Goal: Task Accomplishment & Management: Manage account settings

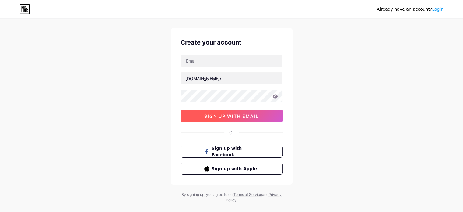
scroll to position [21, 0]
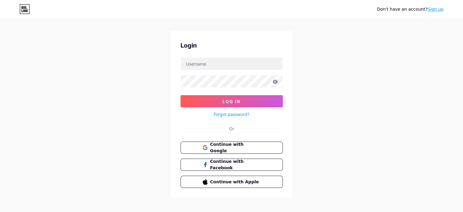
scroll to position [12, 0]
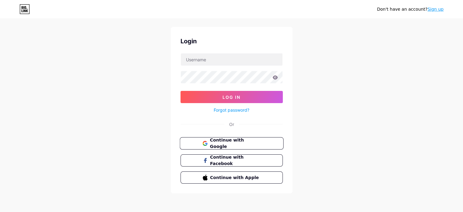
click at [244, 145] on span "Continue with Google" at bounding box center [235, 143] width 51 height 13
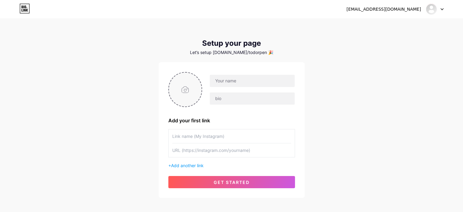
click at [188, 97] on input "file" at bounding box center [185, 90] width 33 height 34
click at [246, 81] on input "text" at bounding box center [252, 81] width 85 height 12
type input "Д"
click at [352, 109] on div "bgtattoocommunity@abv.bg Dashboard Logout Setup your page Let’s setup bio.link/…" at bounding box center [231, 108] width 463 height 217
click at [262, 80] on input "Todor Penev" at bounding box center [252, 81] width 85 height 12
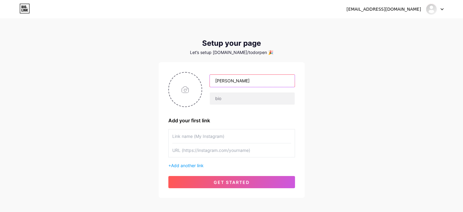
click at [262, 80] on input "Todor Penev" at bounding box center [252, 81] width 85 height 12
click at [369, 109] on div "bgtattoocommunity@abv.bg Dashboard Logout Setup your page Let’s setup bio.link/…" at bounding box center [231, 108] width 463 height 217
click at [250, 49] on div "Setup your page Let’s setup bio.link/todorpen 🎉" at bounding box center [232, 47] width 146 height 16
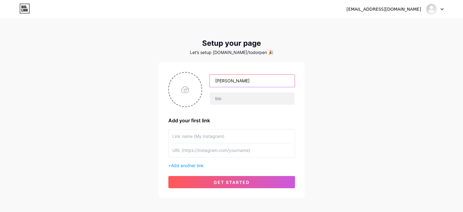
click at [252, 83] on input "Todor Penev" at bounding box center [252, 81] width 85 height 12
type input "T"
click at [332, 98] on div "bgtattoocommunity@abv.bg Dashboard Logout Setup your page Let’s setup bio.link/…" at bounding box center [231, 108] width 463 height 217
click at [233, 97] on input "text" at bounding box center [252, 98] width 85 height 12
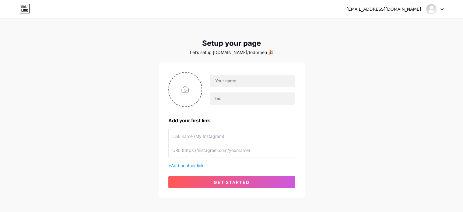
click at [334, 85] on div "bgtattoocommunity@abv.bg Dashboard Logout Setup your page Let’s setup bio.link/…" at bounding box center [231, 108] width 463 height 217
click at [190, 167] on span "Add another link" at bounding box center [187, 165] width 33 height 5
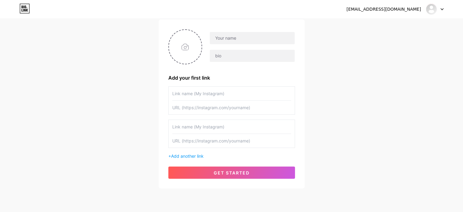
scroll to position [32, 0]
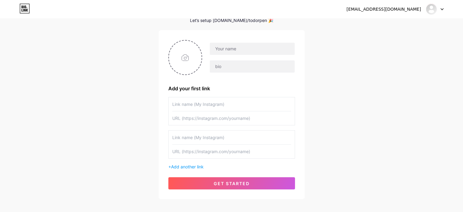
click at [202, 105] on input "text" at bounding box center [231, 104] width 119 height 14
type input "Кой е Тодор "Todd Flesh" Пенев"
click at [241, 45] on input "text" at bounding box center [252, 49] width 85 height 12
type input "T"
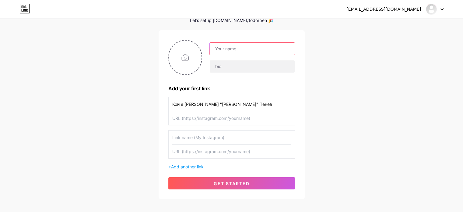
scroll to position [0, 0]
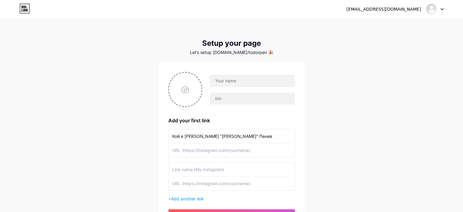
click at [254, 50] on div "Let’s setup bio.link/todorpen 🎉" at bounding box center [232, 52] width 146 height 5
click at [256, 54] on div "Let’s setup bio.link/todorpen 🎉" at bounding box center [232, 52] width 146 height 5
click at [291, 69] on div "Add your first link Кой е Тодор "Todd Flesh" Пенев + Add another link get start…" at bounding box center [232, 146] width 146 height 169
click at [235, 81] on input "text" at bounding box center [252, 81] width 85 height 12
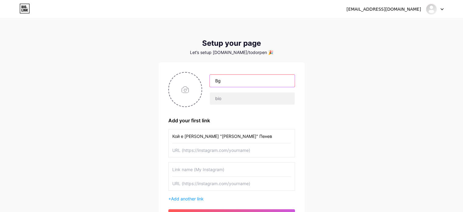
type input "B"
type input "BgTattooCommunity"
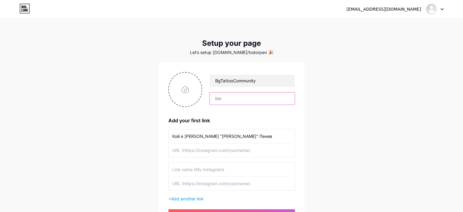
click at [275, 99] on input "text" at bounding box center [252, 98] width 85 height 12
click at [260, 51] on div "Let’s setup bio.link/todorpen 🎉" at bounding box center [232, 52] width 146 height 5
click at [291, 56] on div "Setup your page Let’s setup bio.link/todorpen 🎉 BgTattooCommunity Add your firs…" at bounding box center [232, 135] width 146 height 192
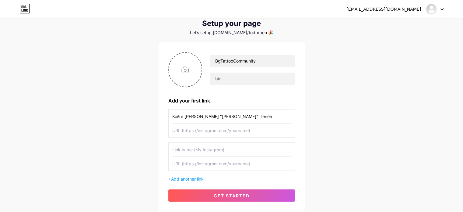
scroll to position [30, 0]
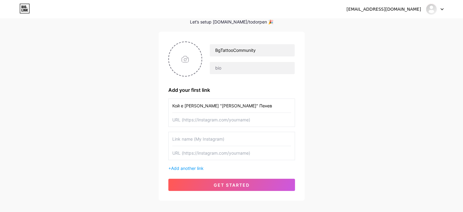
click at [191, 118] on input "text" at bounding box center [231, 120] width 119 height 14
paste input "[URL][DOMAIN_NAME]"
type input "[URL][DOMAIN_NAME]"
click at [229, 140] on input "text" at bounding box center [231, 139] width 119 height 14
type input "П"
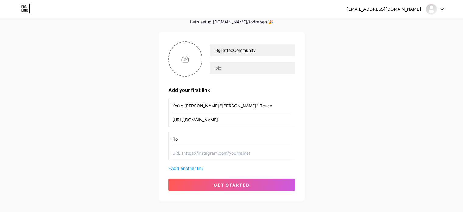
type input "П"
click at [218, 150] on input "text" at bounding box center [231, 153] width 119 height 14
click at [282, 135] on input "Какво представлява Българската Тату Общност" at bounding box center [231, 139] width 119 height 14
type input "Какво представлява Българската Тату Общност"
click at [245, 155] on input "text" at bounding box center [231, 153] width 119 height 14
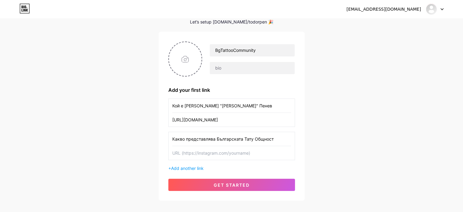
paste input "[URL][DOMAIN_NAME]"
type input "[URL][DOMAIN_NAME]"
click at [359, 163] on div "bgtattoocommunity@abv.bg Dashboard Logout Setup your page Let’s setup bio.link/…" at bounding box center [231, 95] width 463 height 250
click at [191, 167] on span "Add another link" at bounding box center [187, 167] width 33 height 5
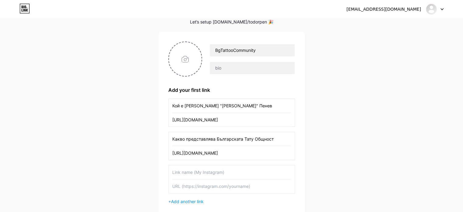
click at [191, 170] on input "text" at bounding box center [231, 172] width 119 height 14
type input "Интересни новини за татуисти в [GEOGRAPHIC_DATA]."
click at [311, 172] on div "bgtattoocommunity@abv.bg Dashboard Logout Setup your page Let’s setup bio.link/…" at bounding box center [231, 112] width 463 height 284
click at [249, 190] on input "text" at bounding box center [231, 186] width 119 height 14
paste input "[URL][DOMAIN_NAME]"
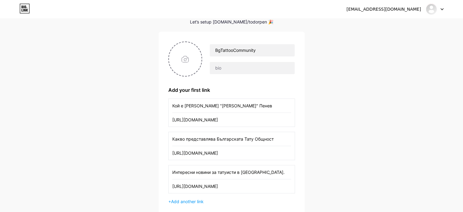
type input "[URL][DOMAIN_NAME]"
click at [309, 179] on div "bgtattoocommunity@abv.bg Dashboard Logout Setup your page Let’s setup bio.link/…" at bounding box center [231, 112] width 463 height 284
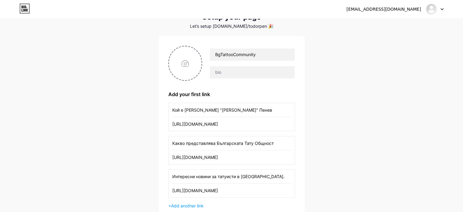
scroll to position [0, 0]
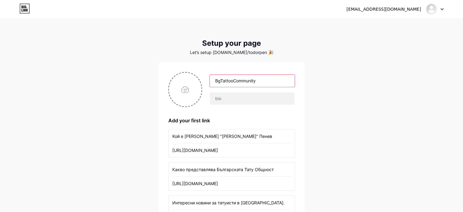
drag, startPoint x: 269, startPoint y: 80, endPoint x: 213, endPoint y: 73, distance: 57.1
click at [213, 73] on div "BgTattooCommunity" at bounding box center [232, 89] width 127 height 35
click at [361, 109] on div "bgtattoocommunity@abv.bg Dashboard Logout Setup your page Let’s setup bio.link/…" at bounding box center [231, 142] width 463 height 284
drag, startPoint x: 283, startPoint y: 81, endPoint x: 204, endPoint y: 86, distance: 79.7
click at [204, 86] on div "BGTATTOOCOMMUNITY" at bounding box center [248, 89] width 93 height 30
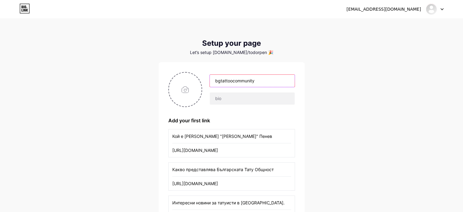
type input "bgtattoocommunity"
click at [423, 127] on div "bgtattoocommunity@abv.bg Dashboard Logout Setup your page Let’s setup bio.link/…" at bounding box center [231, 142] width 463 height 284
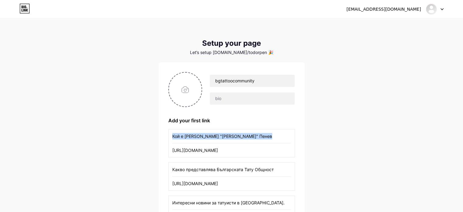
click at [423, 127] on div "bgtattoocommunity@abv.bg Dashboard Logout Setup your page Let’s setup bio.link/…" at bounding box center [231, 142] width 463 height 284
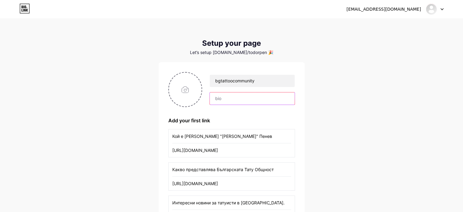
click at [289, 94] on input "text" at bounding box center [252, 98] width 85 height 12
click at [284, 89] on div "bgtattoocommunity" at bounding box center [248, 89] width 93 height 30
click at [317, 83] on div "bgtattoocommunity@abv.bg Dashboard Logout Setup your page Let’s setup bio.link/…" at bounding box center [231, 142] width 463 height 284
click at [183, 89] on input "file" at bounding box center [185, 90] width 33 height 34
type input "C:\fakepath\БТО лого.png"
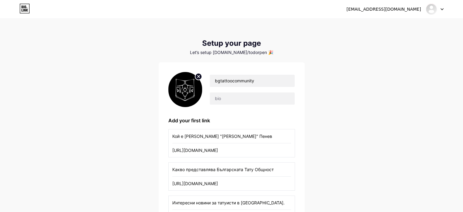
click at [341, 113] on div "bgtattoocommunity@abv.bg Dashboard Logout Setup your page Let’s setup bio.link/…" at bounding box center [231, 142] width 463 height 284
click at [231, 98] on input "text" at bounding box center [252, 98] width 85 height 12
paste input "🔥Присъедини се към първата общност в [GEOGRAPHIC_DATA], където опитни татуисти …"
click at [295, 100] on input "🔥Присъедини се към първата общност в [GEOGRAPHIC_DATA], където опитни татуисти …" at bounding box center [252, 98] width 85 height 12
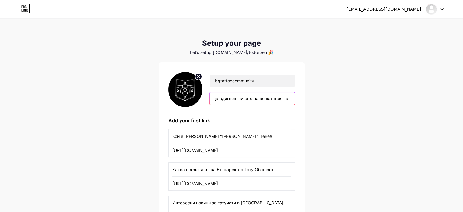
click at [295, 100] on input "🔥Присъедини се към първата общност в [GEOGRAPHIC_DATA], където опитни татуисти …" at bounding box center [252, 98] width 85 height 12
click at [290, 100] on input "🔥Присъедини се към първата общност в [GEOGRAPHIC_DATA], където опитни татуисти …" at bounding box center [252, 98] width 85 height 12
type input "🔥Присъедини се към първата общност в [GEOGRAPHIC_DATA], където опитни татуисти …"
click at [346, 120] on div "bgtattoocommunity@abv.bg Dashboard Logout Setup your page Let’s setup bio.link/…" at bounding box center [231, 142] width 463 height 284
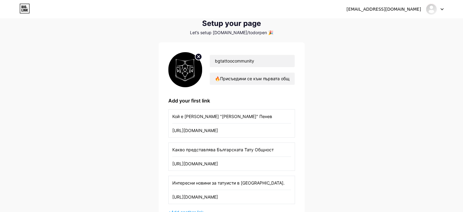
scroll to position [30, 0]
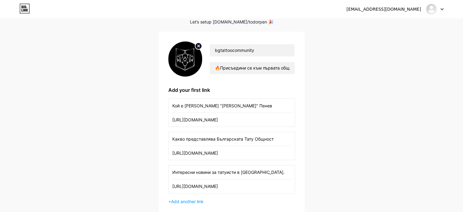
click at [328, 154] on div "bgtattoocommunity@abv.bg Dashboard Logout Setup your page Let’s setup bio.link/…" at bounding box center [231, 112] width 463 height 284
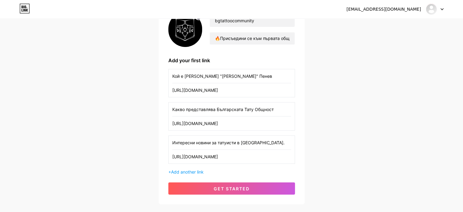
scroll to position [96, 0]
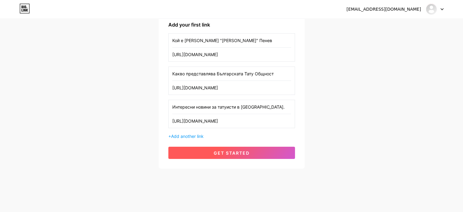
click at [217, 153] on span "get started" at bounding box center [232, 152] width 36 height 5
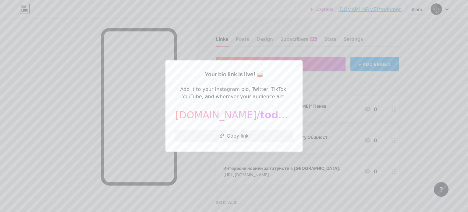
drag, startPoint x: 253, startPoint y: 112, endPoint x: 254, endPoint y: 115, distance: 3.4
click at [260, 113] on span "todorpen" at bounding box center [285, 115] width 50 height 12
click at [350, 113] on div at bounding box center [234, 106] width 468 height 212
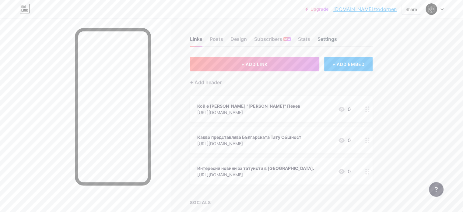
click at [337, 37] on div "Settings" at bounding box center [328, 40] width 20 height 11
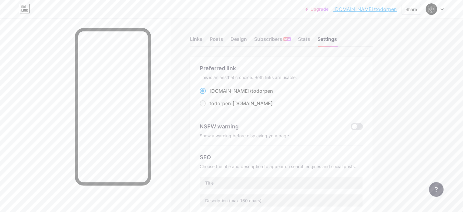
click at [248, 80] on div "This is an aesthetic choice. Both links are usable." at bounding box center [281, 77] width 163 height 5
click at [363, 126] on span at bounding box center [357, 126] width 12 height 7
click at [351, 128] on input "checkbox" at bounding box center [351, 128] width 0 height 0
click at [363, 126] on span at bounding box center [357, 126] width 12 height 7
click at [351, 128] on input "checkbox" at bounding box center [351, 128] width 0 height 0
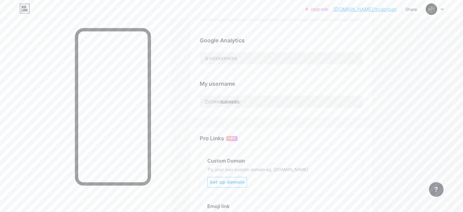
scroll to position [152, 0]
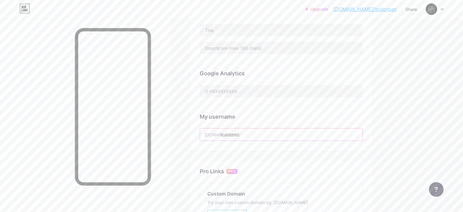
click at [295, 130] on input "todorpen" at bounding box center [281, 134] width 163 height 12
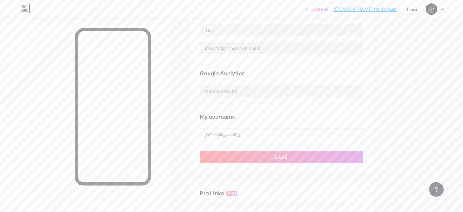
type input "t"
type input "bgtattoocommunity"
click at [431, 147] on div "Upgrade bio.link/todorp... bio.link/todorpen Share Switch accounts bgtattoocomm…" at bounding box center [231, 97] width 463 height 499
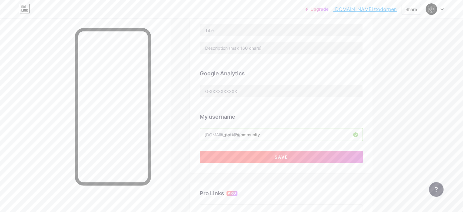
click at [331, 155] on button "Save" at bounding box center [281, 157] width 163 height 12
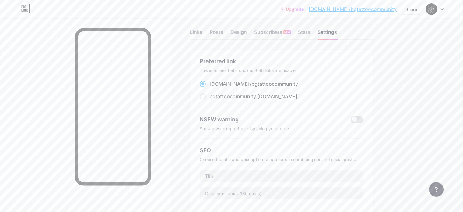
scroll to position [0, 0]
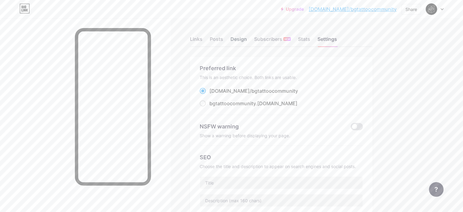
click at [247, 37] on div "Design" at bounding box center [239, 40] width 16 height 11
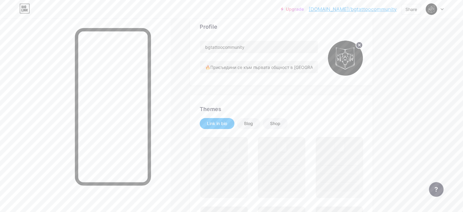
scroll to position [122, 0]
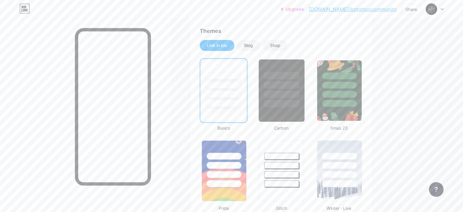
click at [300, 104] on div at bounding box center [282, 103] width 36 height 7
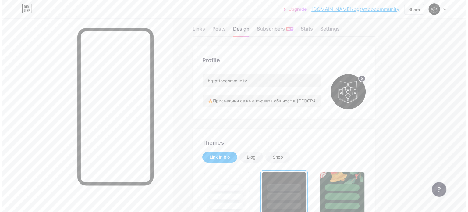
scroll to position [0, 0]
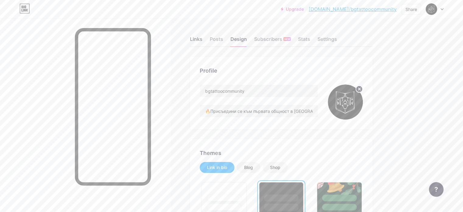
click at [203, 39] on div "Links" at bounding box center [196, 40] width 12 height 11
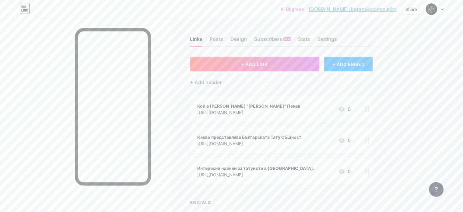
click at [370, 170] on icon at bounding box center [368, 172] width 4 height 6
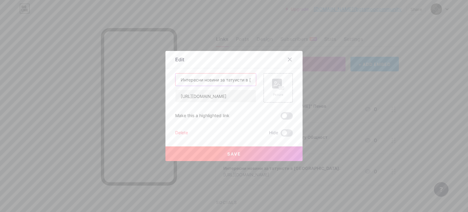
click at [235, 80] on input "Интересни новини за татуисти в [GEOGRAPHIC_DATA]." at bounding box center [216, 79] width 80 height 12
type input "Интересни новини за татуисти в България"
click at [236, 154] on span "Save" at bounding box center [234, 153] width 14 height 5
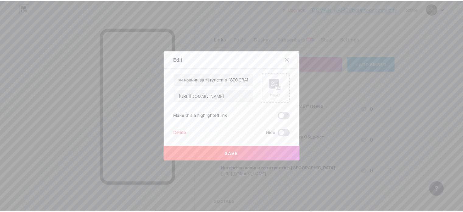
scroll to position [0, 0]
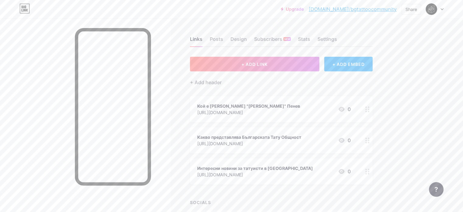
click at [425, 94] on div "Upgrade bio.link/bgtatt... bio.link/bgtattoocommunity Share Switch accounts bgt…" at bounding box center [231, 127] width 463 height 255
click at [223, 38] on div "Posts" at bounding box center [216, 40] width 13 height 11
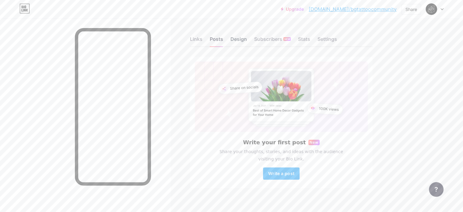
click at [247, 39] on div "Design" at bounding box center [239, 40] width 16 height 11
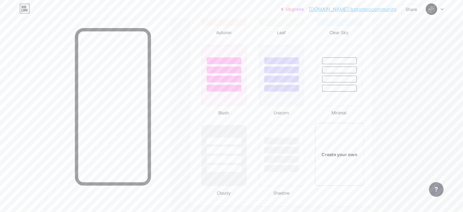
scroll to position [608, 0]
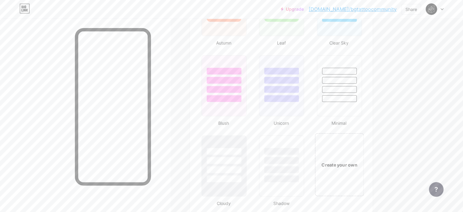
click at [362, 165] on div "Create your own" at bounding box center [340, 164] width 46 height 7
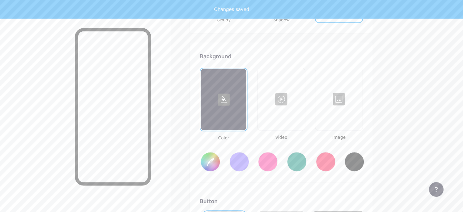
type input "#ffffff"
type input "#000000"
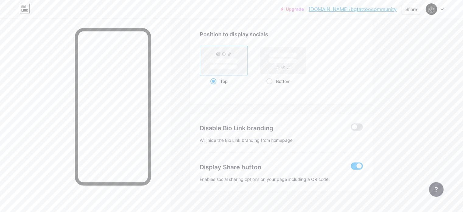
scroll to position [1211, 0]
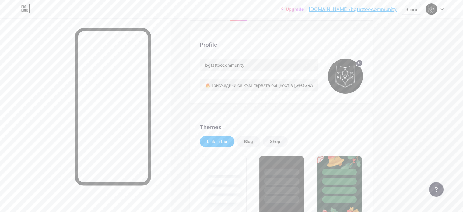
scroll to position [0, 0]
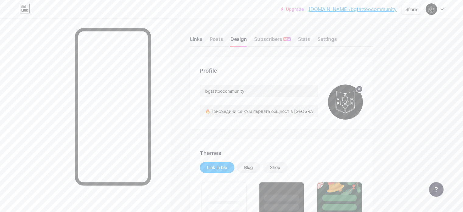
click at [203, 36] on div "Links" at bounding box center [196, 40] width 12 height 11
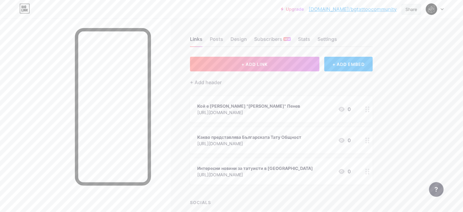
click at [414, 11] on div "Share" at bounding box center [412, 9] width 12 height 6
click at [357, 33] on div "Copy link" at bounding box center [361, 31] width 23 height 7
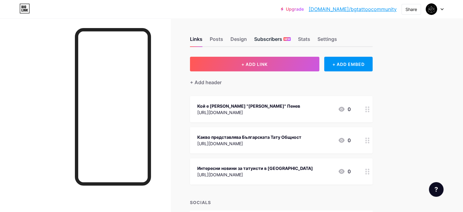
click at [291, 41] on div "Subscribers NEW" at bounding box center [272, 40] width 37 height 11
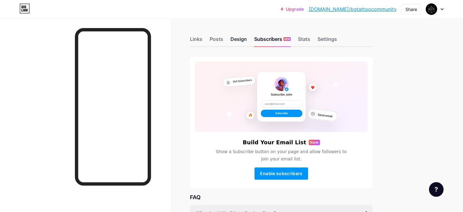
click at [247, 41] on div "Design" at bounding box center [239, 40] width 16 height 11
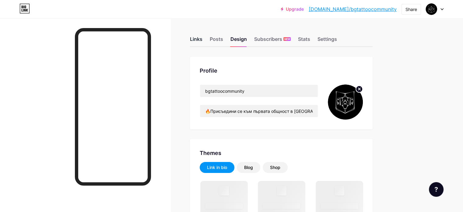
click at [203, 36] on div "Links" at bounding box center [196, 40] width 12 height 11
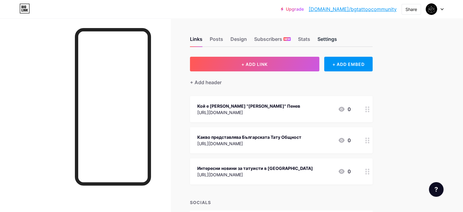
click at [337, 37] on div "Settings" at bounding box center [328, 40] width 20 height 11
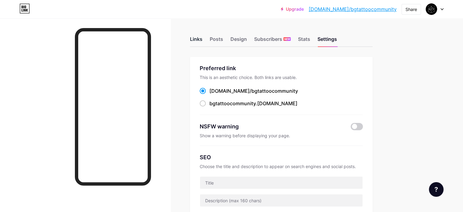
click at [203, 40] on div "Links" at bounding box center [196, 40] width 12 height 11
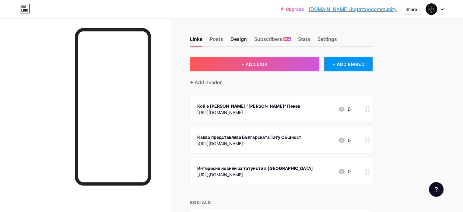
click at [247, 41] on div "Design" at bounding box center [239, 40] width 16 height 11
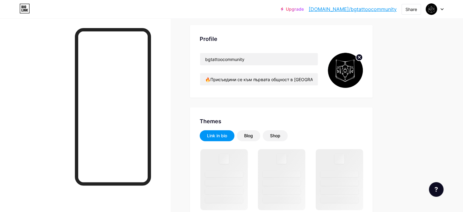
scroll to position [91, 0]
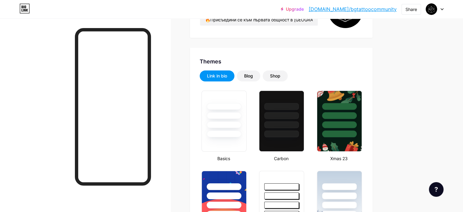
type input "#ffffff"
type input "#000000"
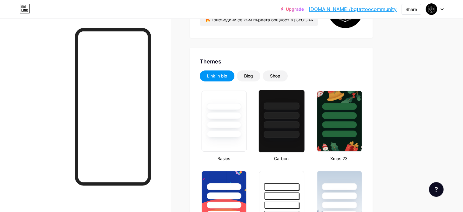
click at [300, 131] on div at bounding box center [282, 134] width 36 height 7
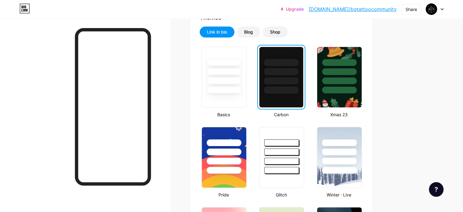
scroll to position [0, 0]
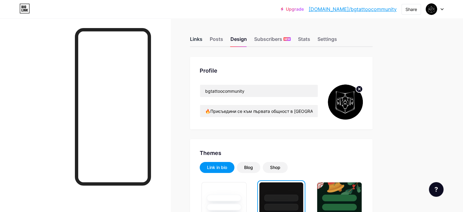
click at [203, 37] on div "Links" at bounding box center [196, 40] width 12 height 11
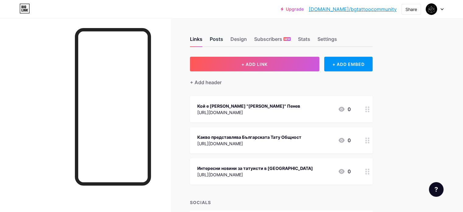
click at [223, 40] on div "Posts" at bounding box center [216, 40] width 13 height 11
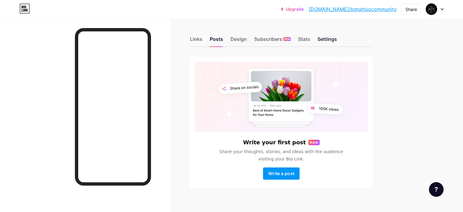
click at [337, 39] on div "Settings" at bounding box center [328, 40] width 20 height 11
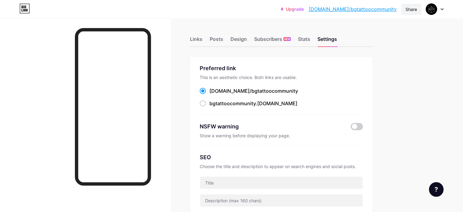
drag, startPoint x: 412, startPoint y: 11, endPoint x: 412, endPoint y: 6, distance: 5.2
click at [412, 11] on div "Share" at bounding box center [412, 9] width 12 height 6
click at [361, 33] on div "Copy link" at bounding box center [361, 31] width 23 height 7
click at [229, 18] on div "Upgrade bio.link/bgtatt... bio.link/bgtattoocommunity Share Copy link https://b…" at bounding box center [231, 9] width 463 height 18
click at [203, 42] on div "Links" at bounding box center [196, 40] width 12 height 11
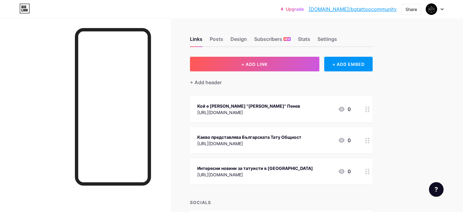
click at [370, 110] on icon at bounding box center [368, 109] width 4 height 6
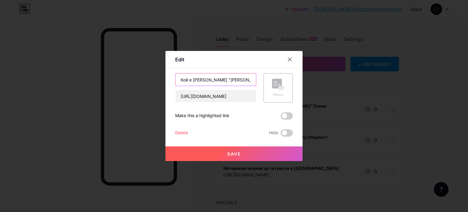
click at [248, 82] on input "Кой е Тодор "Todd Flesh" Пенев" at bounding box center [216, 79] width 80 height 12
type input "Кой е [PERSON_NAME] "[PERSON_NAME]" Пенев?"
click at [224, 154] on button "Save" at bounding box center [233, 153] width 137 height 15
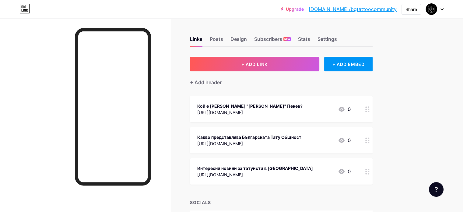
click at [367, 142] on circle at bounding box center [367, 143] width 2 height 2
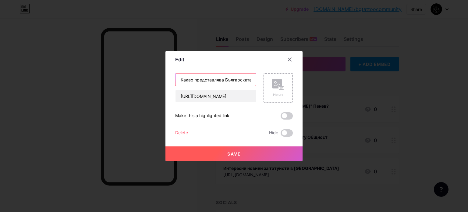
click at [245, 76] on input "Какво представлява Българската Тату Общност" at bounding box center [216, 79] width 80 height 12
type input "Какво представлява Българската Тату Общност?"
click at [248, 157] on button "Save" at bounding box center [233, 153] width 137 height 15
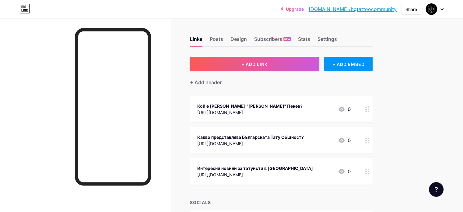
click at [373, 174] on div at bounding box center [368, 171] width 10 height 26
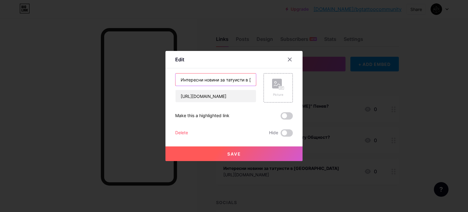
click at [239, 79] on input "Интересни новини за татуисти в България" at bounding box center [216, 79] width 80 height 12
type input "Интересни новини за татуисти в [GEOGRAPHIC_DATA]."
click at [238, 154] on span "Save" at bounding box center [234, 153] width 14 height 5
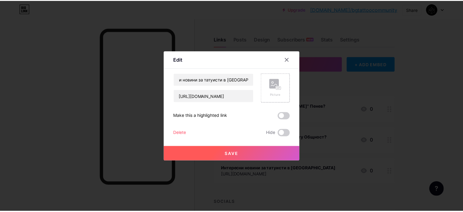
scroll to position [0, 0]
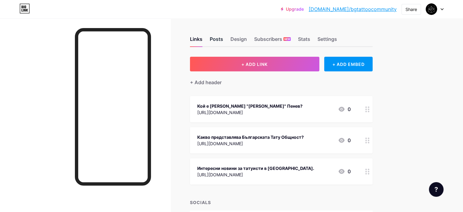
click at [223, 38] on div "Posts" at bounding box center [216, 40] width 13 height 11
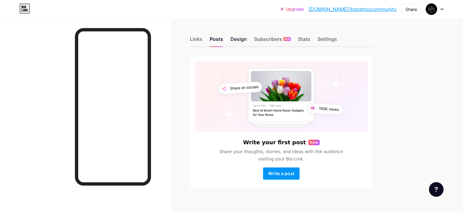
click at [247, 38] on div "Design" at bounding box center [239, 40] width 16 height 11
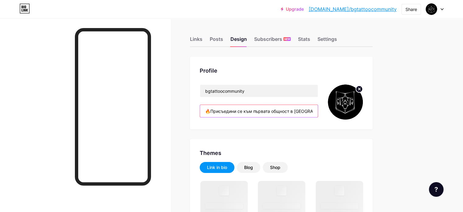
click at [235, 112] on input "🔥Присъедини се към първата общност в [GEOGRAPHIC_DATA], където опитни татуисти …" at bounding box center [259, 111] width 118 height 12
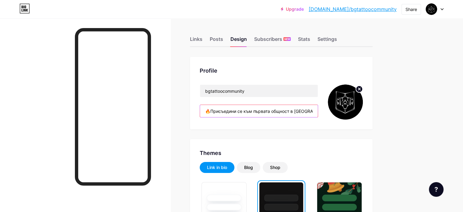
drag, startPoint x: 235, startPoint y: 111, endPoint x: 230, endPoint y: 113, distance: 5.1
click at [230, 113] on input "🔥Присъедини се към първата общност в [GEOGRAPHIC_DATA], където опитни татуисти …" at bounding box center [259, 111] width 118 height 12
click at [285, 107] on input "🔥Присъедини се към първата общност в [GEOGRAPHIC_DATA], където опитни татуисти …" at bounding box center [259, 111] width 118 height 12
paste input "🔥"
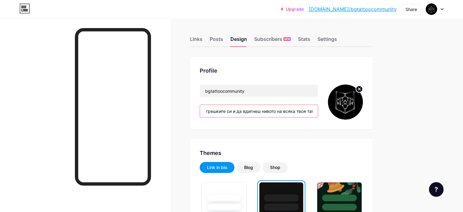
scroll to position [0, 241]
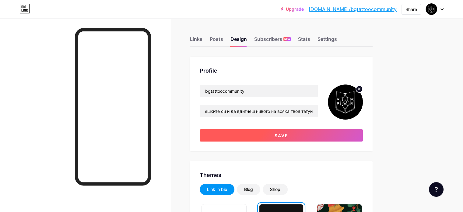
click at [327, 137] on button "Save" at bounding box center [281, 135] width 163 height 12
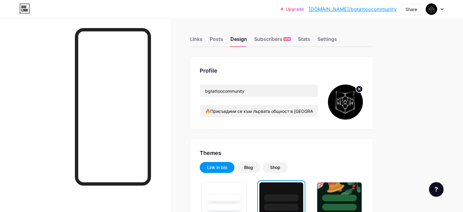
click at [318, 113] on input "🔥Присъедини се към първата общност в [GEOGRAPHIC_DATA], където опитни татуисти …" at bounding box center [259, 111] width 118 height 12
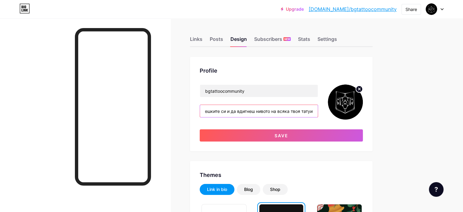
scroll to position [0, 240]
click at [240, 112] on input "🔥Присъедини се към първата общност в [GEOGRAPHIC_DATA], където опитни татуисти …" at bounding box center [259, 111] width 118 height 12
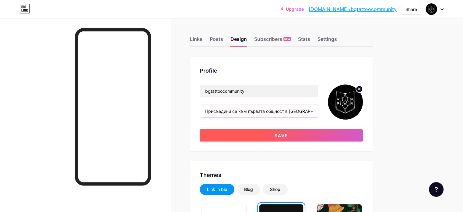
type input "Присъедини се към първата общност в [GEOGRAPHIC_DATA], където опитни татуисти т…"
click at [324, 136] on button "Save" at bounding box center [281, 135] width 163 height 12
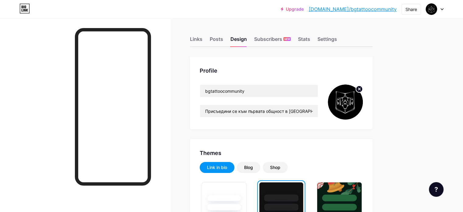
click at [360, 8] on link "[DOMAIN_NAME]/bgtattoocommunity" at bounding box center [353, 8] width 88 height 7
